Goal: Information Seeking & Learning: Check status

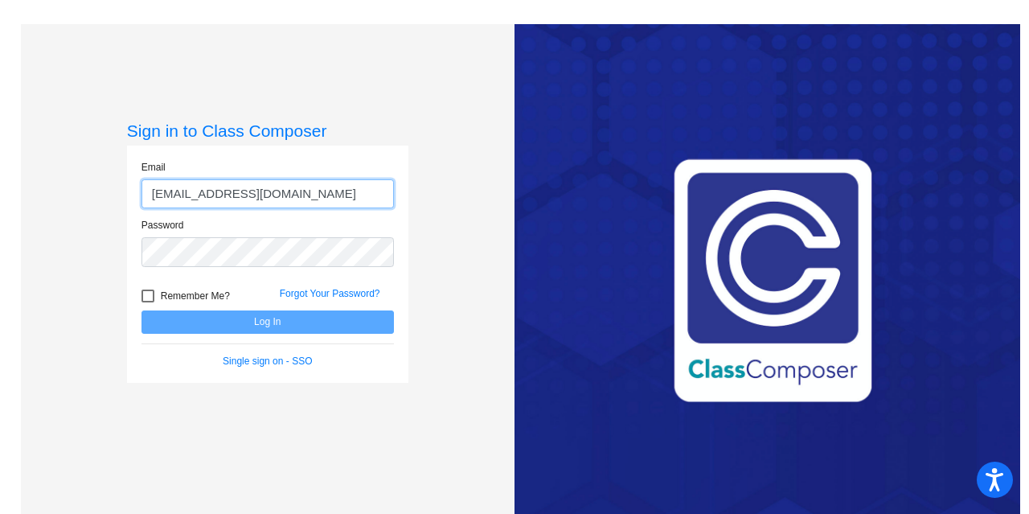
type input "[EMAIL_ADDRESS][DOMAIN_NAME]"
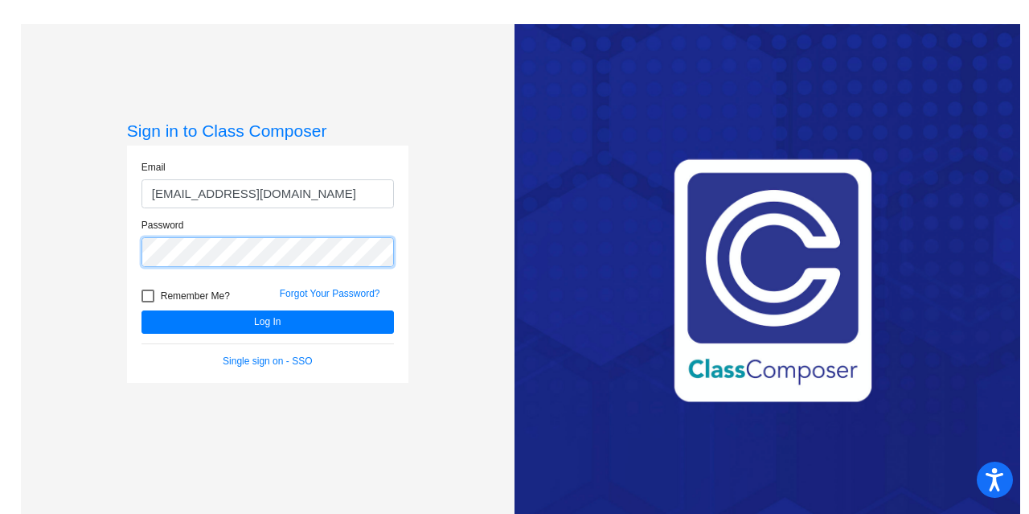
click at [142, 310] on button "Log In" at bounding box center [268, 321] width 253 height 23
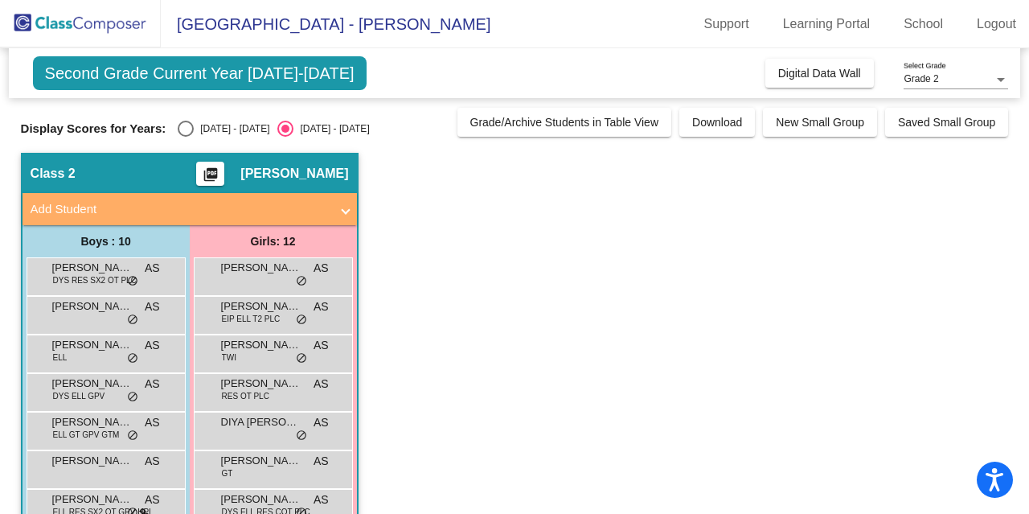
click at [981, 78] on div "Grade 2" at bounding box center [949, 79] width 90 height 11
click at [987, 216] on div at bounding box center [514, 257] width 1029 height 514
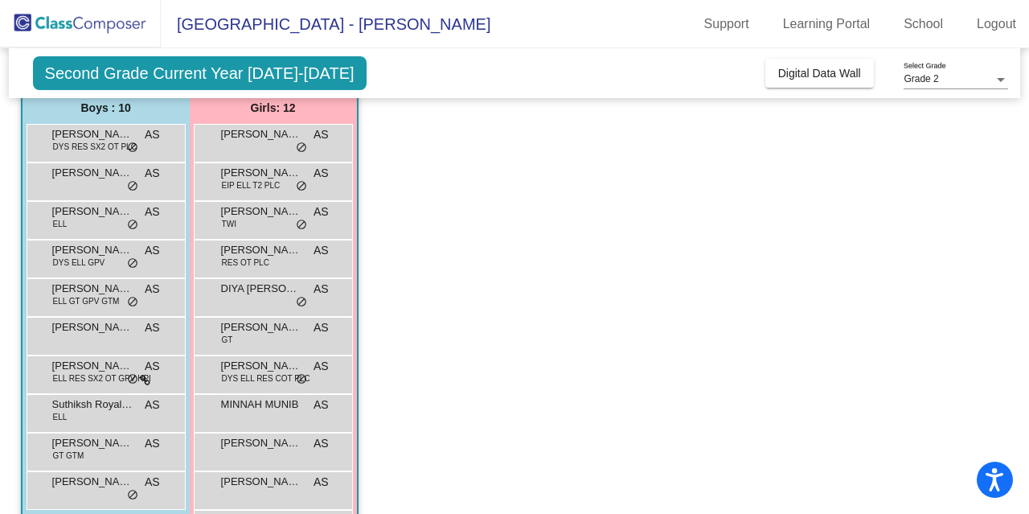
scroll to position [170, 0]
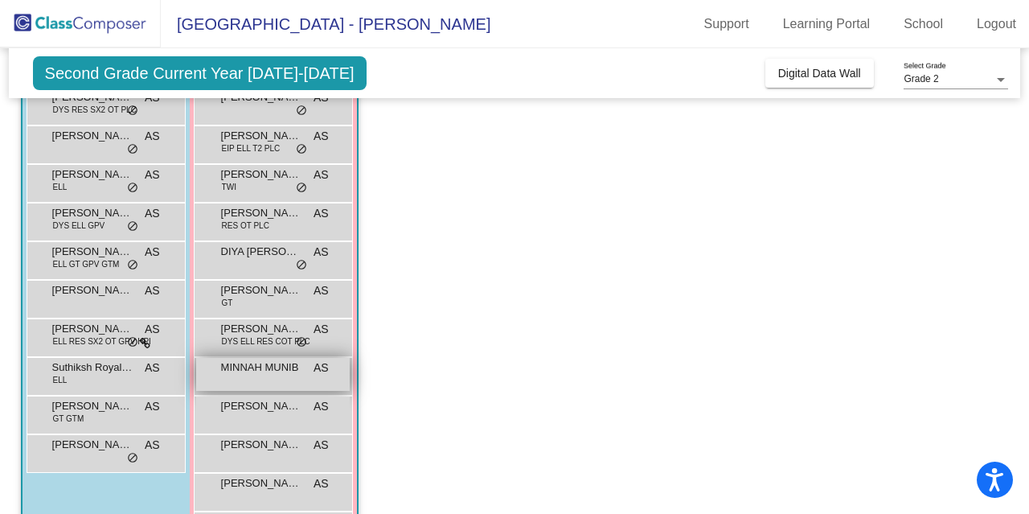
click at [259, 372] on span "MINNAH MUNIB" at bounding box center [261, 367] width 80 height 16
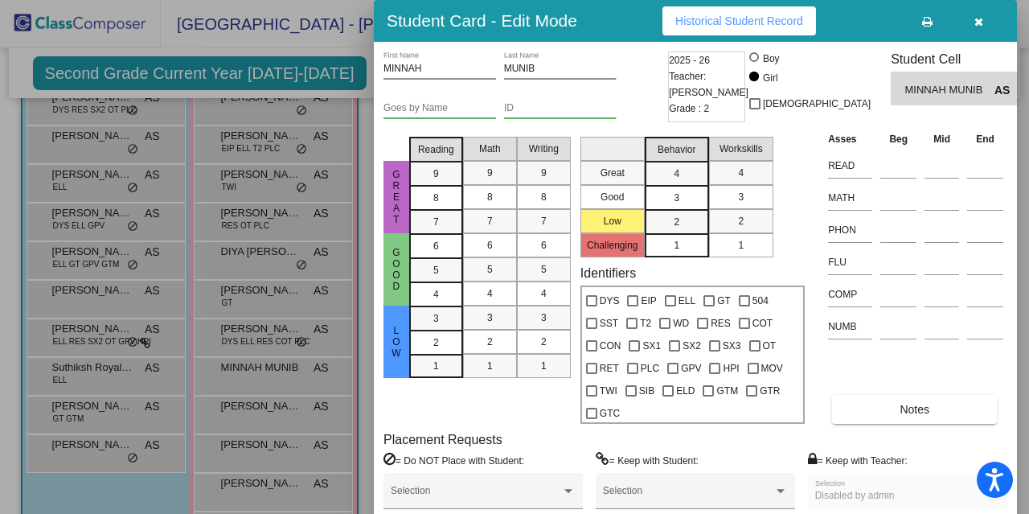
click at [746, 20] on span "Historical Student Record" at bounding box center [740, 20] width 128 height 13
click at [236, 257] on div at bounding box center [514, 257] width 1029 height 514
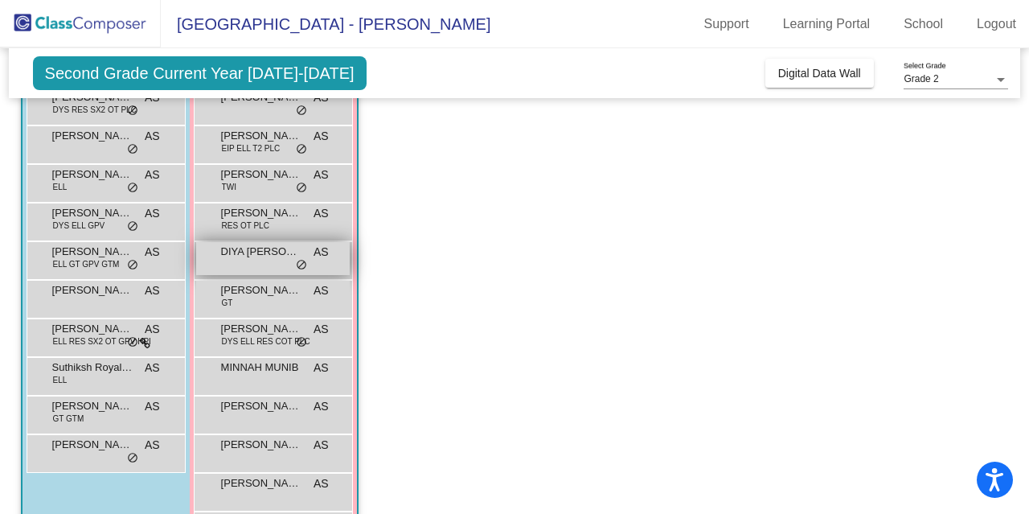
click at [238, 248] on span "DIYA [PERSON_NAME]" at bounding box center [261, 252] width 80 height 16
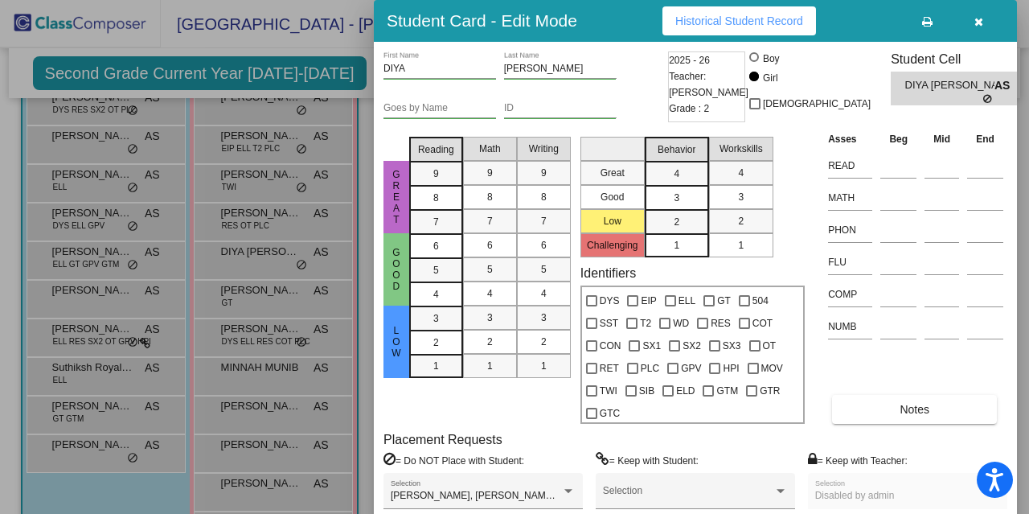
click at [732, 22] on span "Historical Student Record" at bounding box center [740, 20] width 128 height 13
click at [101, 376] on div at bounding box center [514, 257] width 1029 height 514
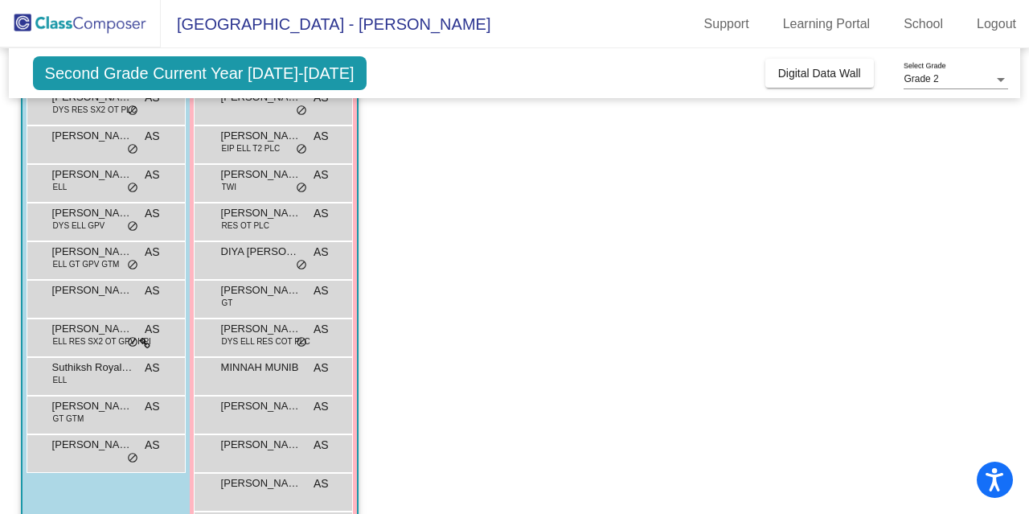
click at [101, 376] on div "Suthiksh Royal [PERSON_NAME] ELL AS lock do_not_disturb_alt" at bounding box center [104, 374] width 154 height 33
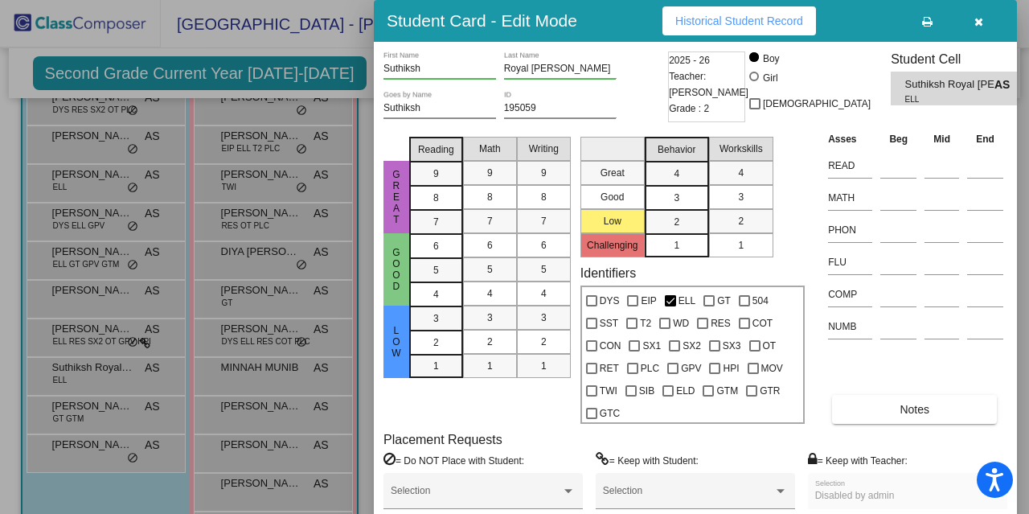
click at [750, 15] on span "Historical Student Record" at bounding box center [740, 20] width 128 height 13
click at [92, 413] on div at bounding box center [514, 257] width 1029 height 514
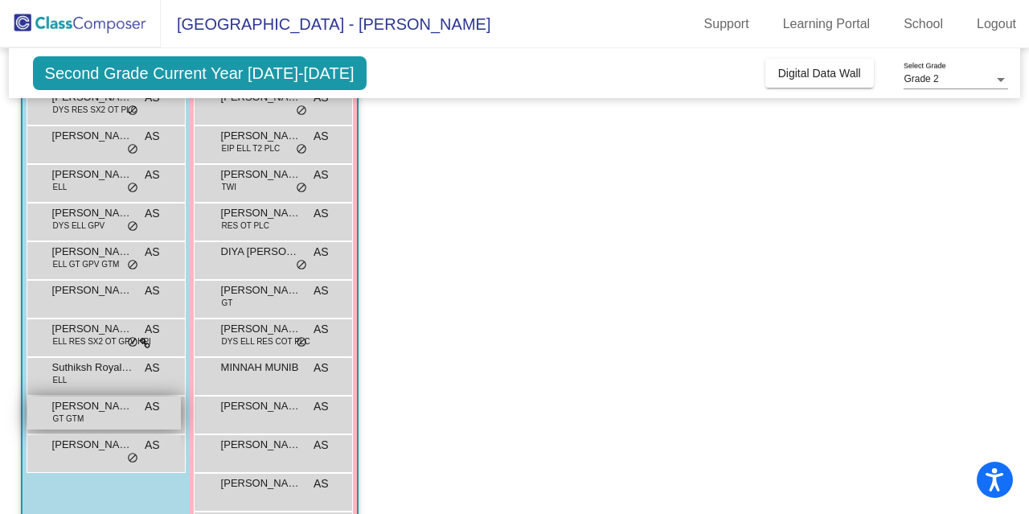
click at [97, 412] on span "[PERSON_NAME]" at bounding box center [92, 406] width 80 height 16
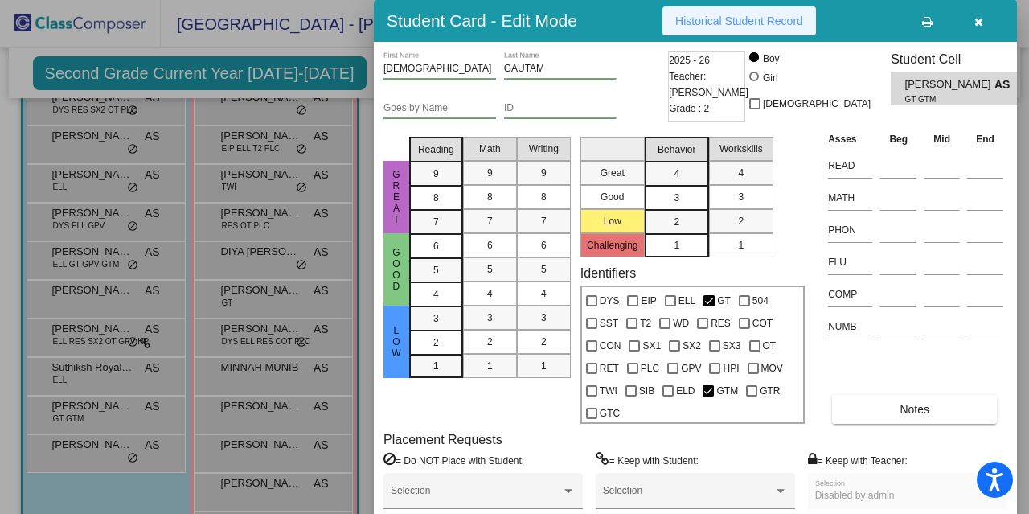
click at [742, 23] on span "Historical Student Record" at bounding box center [740, 20] width 128 height 13
drag, startPoint x: 1023, startPoint y: 195, endPoint x: 1025, endPoint y: 186, distance: 9.0
click at [1025, 186] on div at bounding box center [514, 257] width 1029 height 514
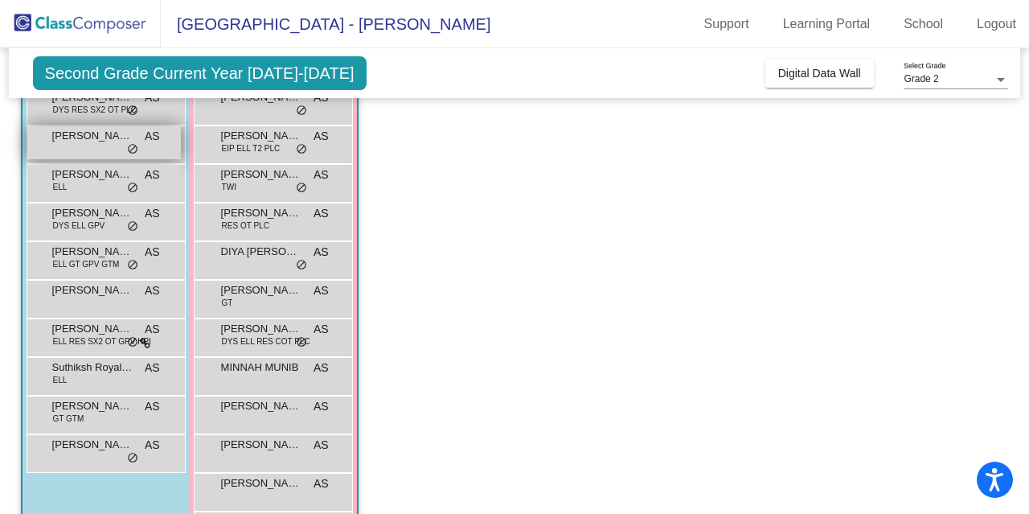
click at [84, 149] on div "[PERSON_NAME] AS lock do_not_disturb_alt" at bounding box center [104, 142] width 154 height 33
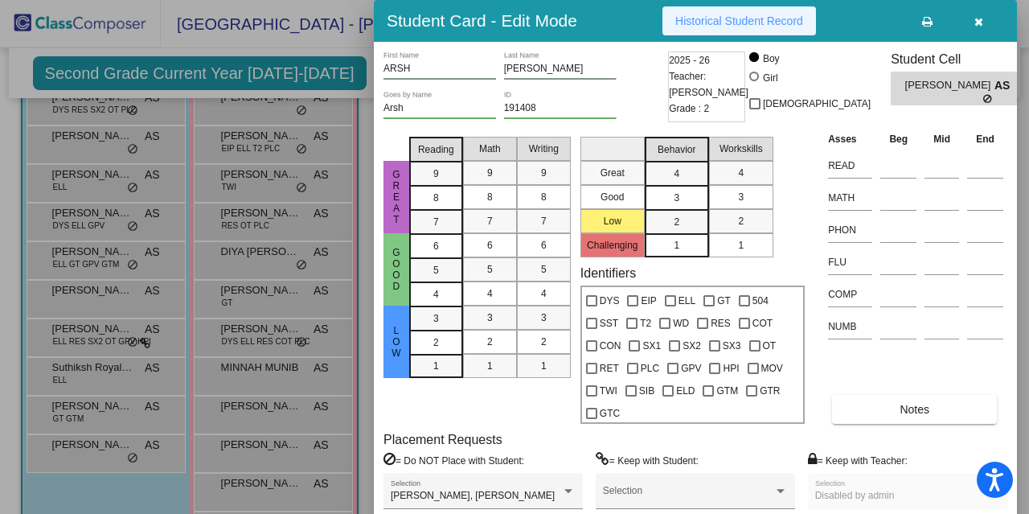
click at [725, 18] on span "Historical Student Record" at bounding box center [740, 20] width 128 height 13
